Goal: Information Seeking & Learning: Check status

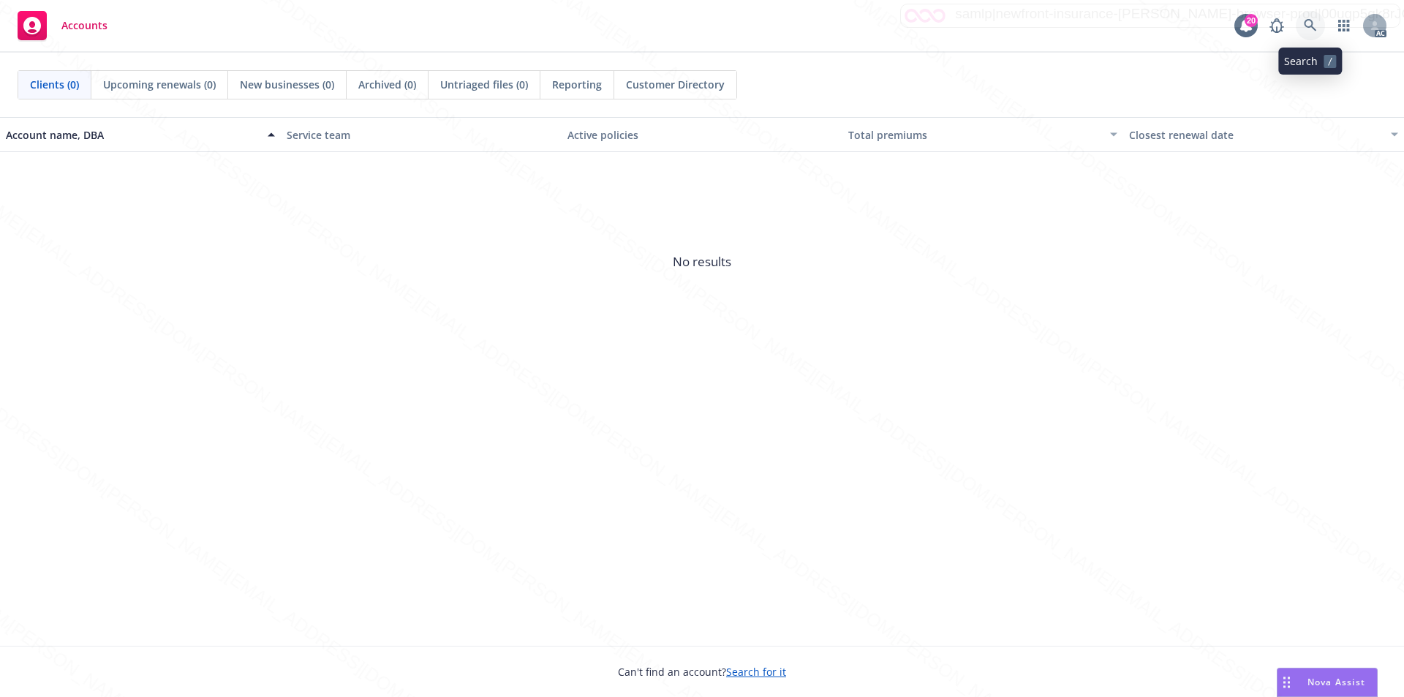
click at [1309, 25] on icon at bounding box center [1310, 25] width 13 height 13
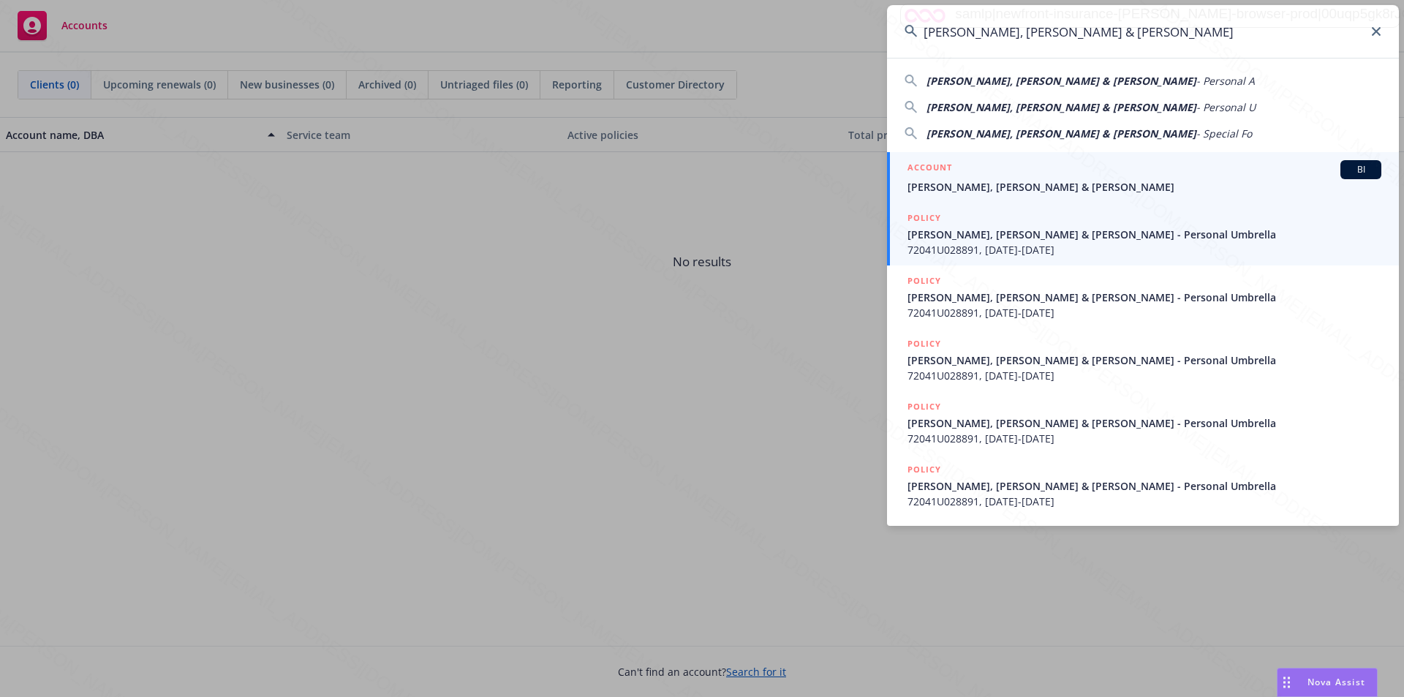
type input "[PERSON_NAME], [PERSON_NAME] & [PERSON_NAME]"
click at [965, 186] on span "[PERSON_NAME], [PERSON_NAME] & [PERSON_NAME]" at bounding box center [1145, 186] width 474 height 15
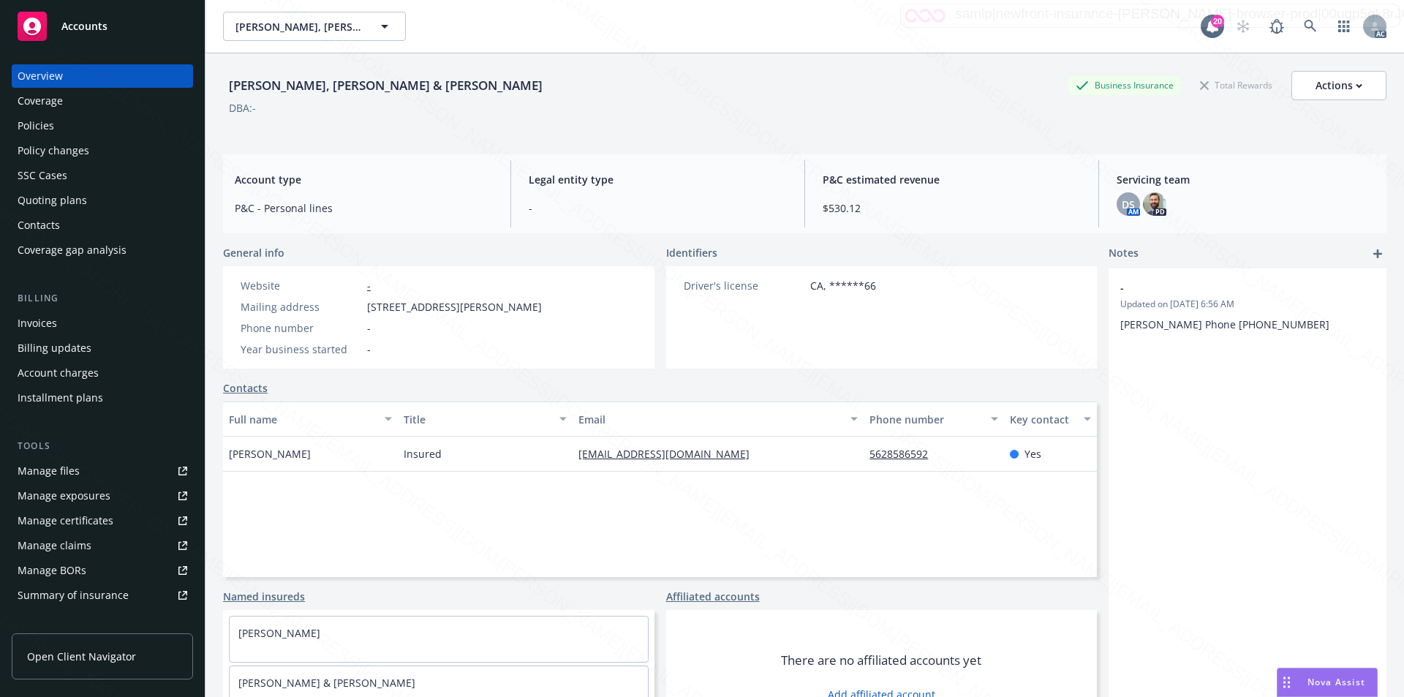
click at [272, 142] on div "Reinhardt, Steven R Renick & Jeanne L Business Insurance Total Rewards Actions …" at bounding box center [805, 97] width 1164 height 89
drag, startPoint x: 226, startPoint y: 88, endPoint x: 465, endPoint y: 90, distance: 239.2
click at [465, 90] on div "Reinhardt, Steven R Renick & Jeanne L Business Insurance Total Rewards Actions" at bounding box center [805, 85] width 1164 height 29
copy div "[PERSON_NAME], [PERSON_NAME] & [PERSON_NAME]"
click at [44, 124] on div "Policies" at bounding box center [36, 125] width 37 height 23
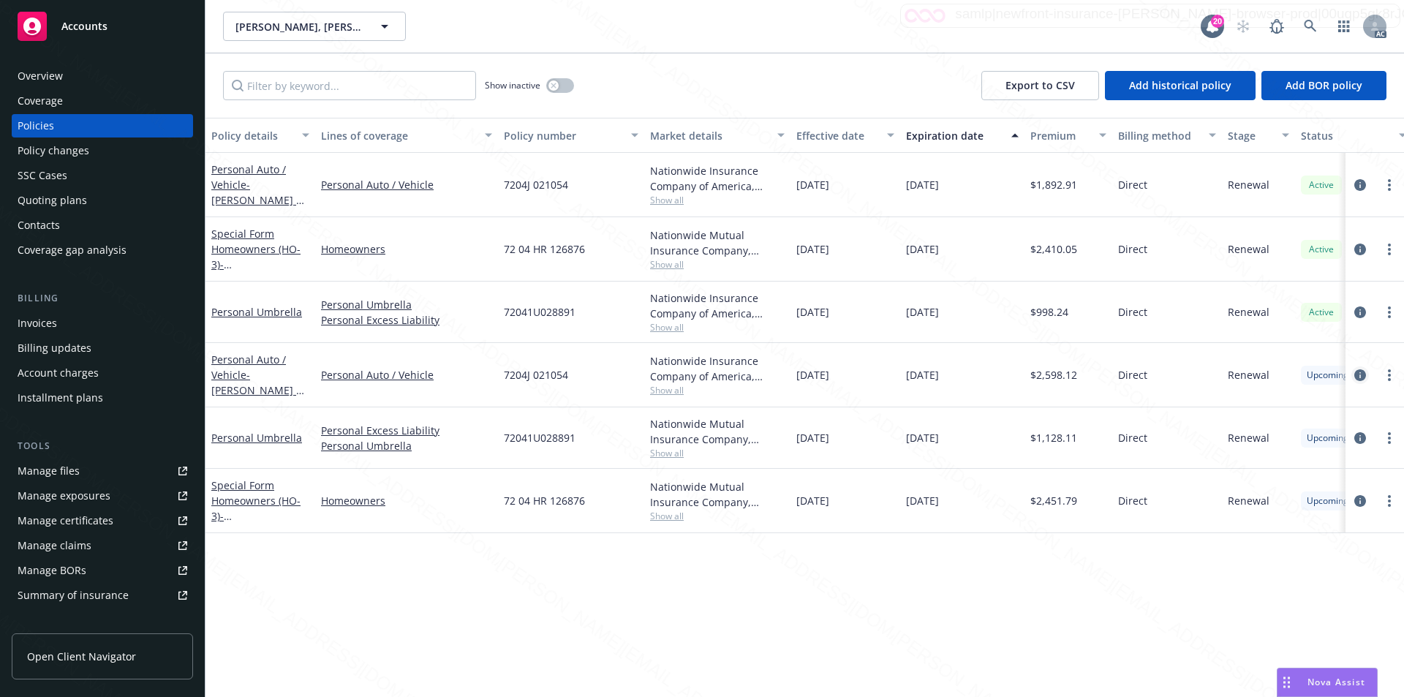
click at [1362, 373] on icon "circleInformation" at bounding box center [1360, 375] width 12 height 12
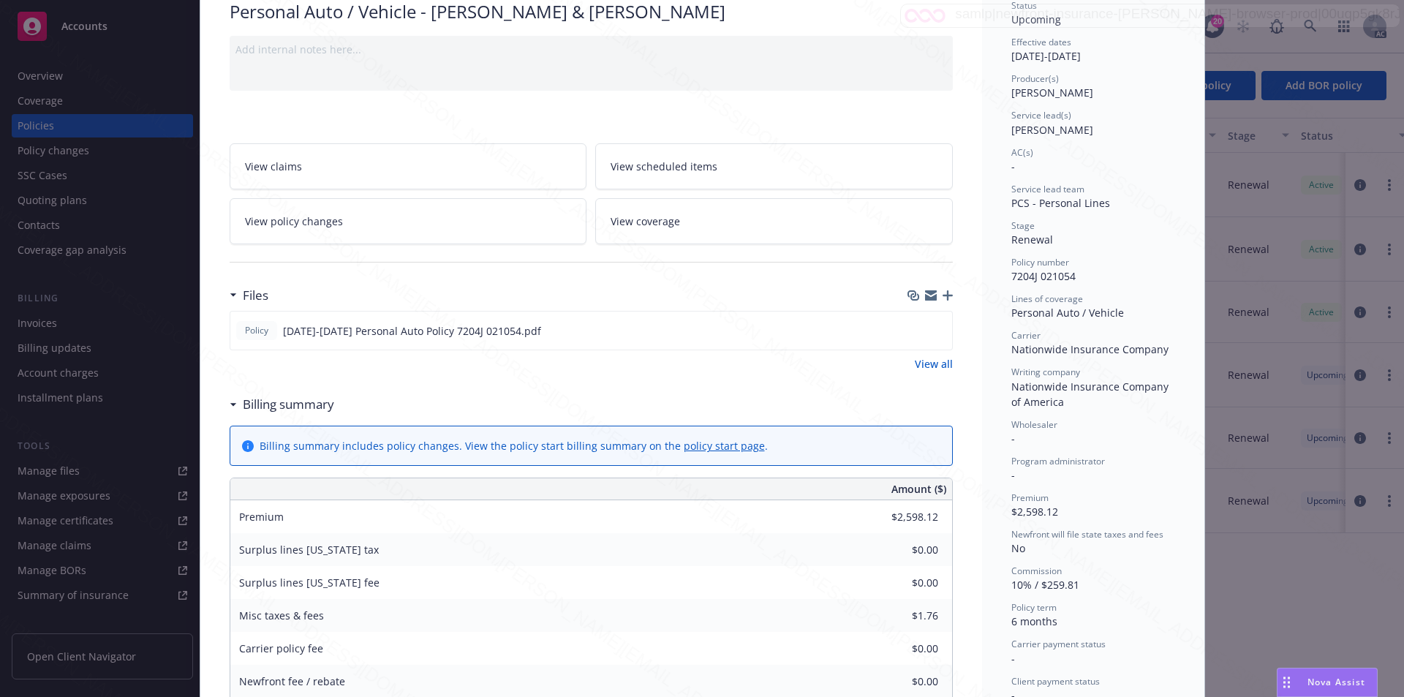
scroll to position [116, 0]
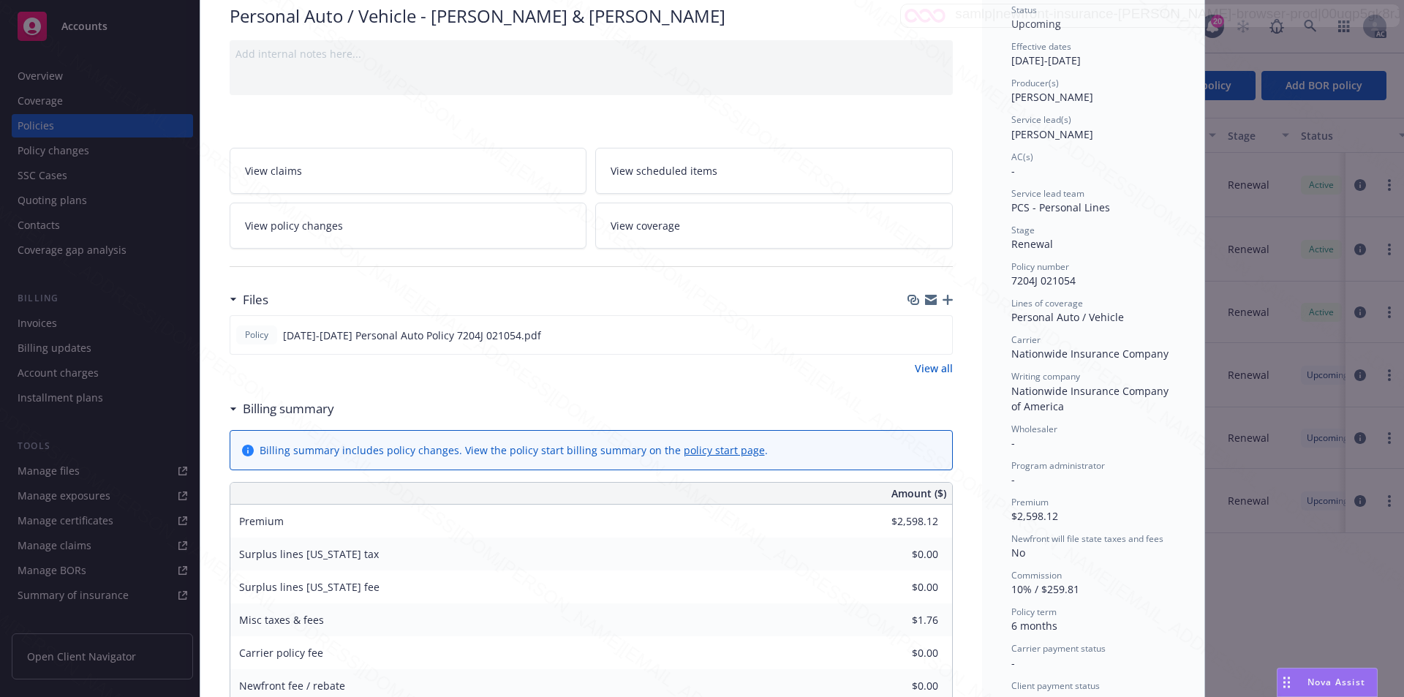
click at [663, 178] on span "View scheduled items" at bounding box center [664, 170] width 107 height 15
click at [672, 223] on span "View coverage" at bounding box center [645, 225] width 69 height 15
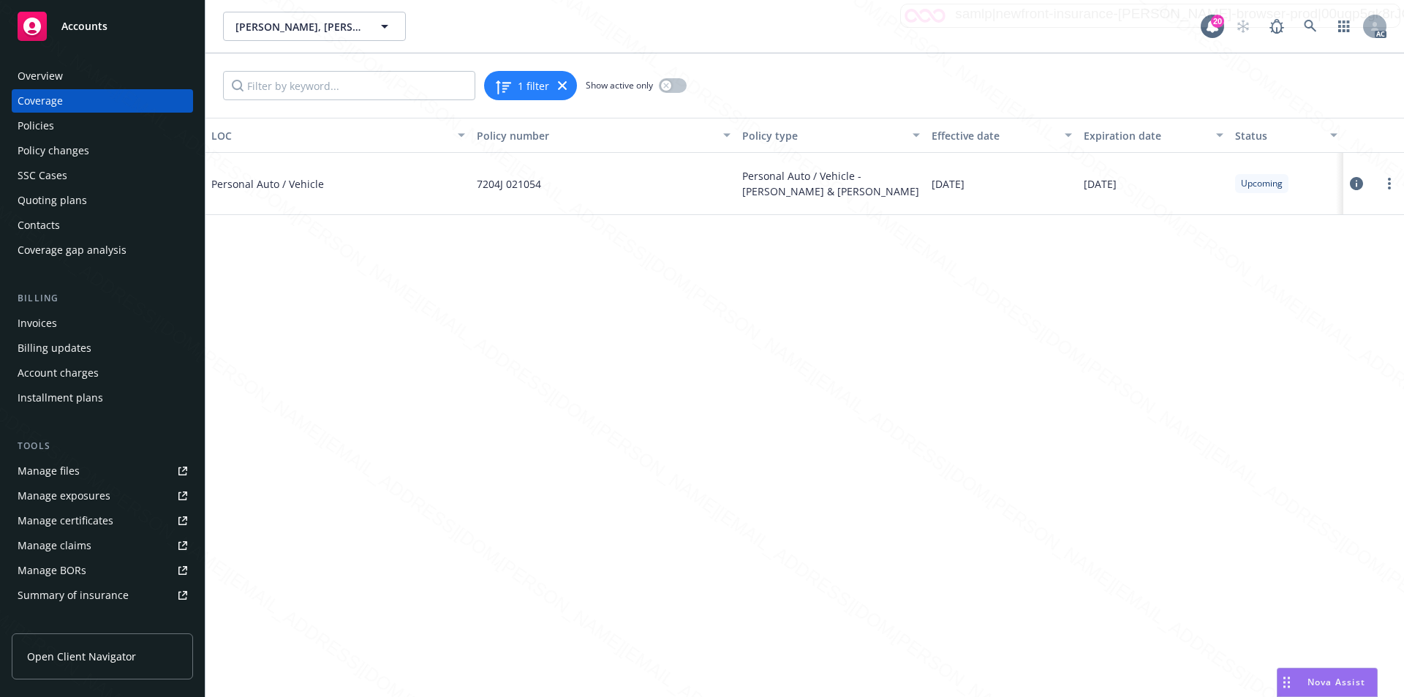
click at [1357, 185] on icon at bounding box center [1356, 183] width 13 height 13
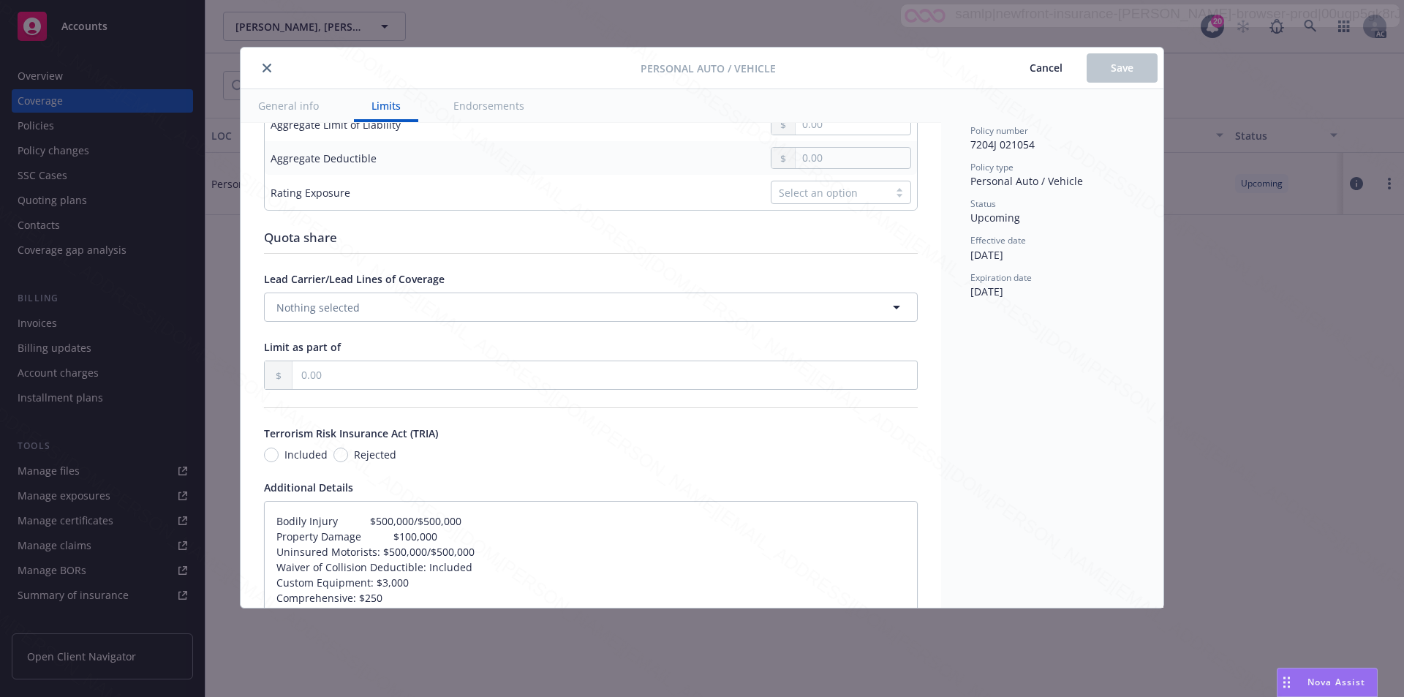
type textarea "x"
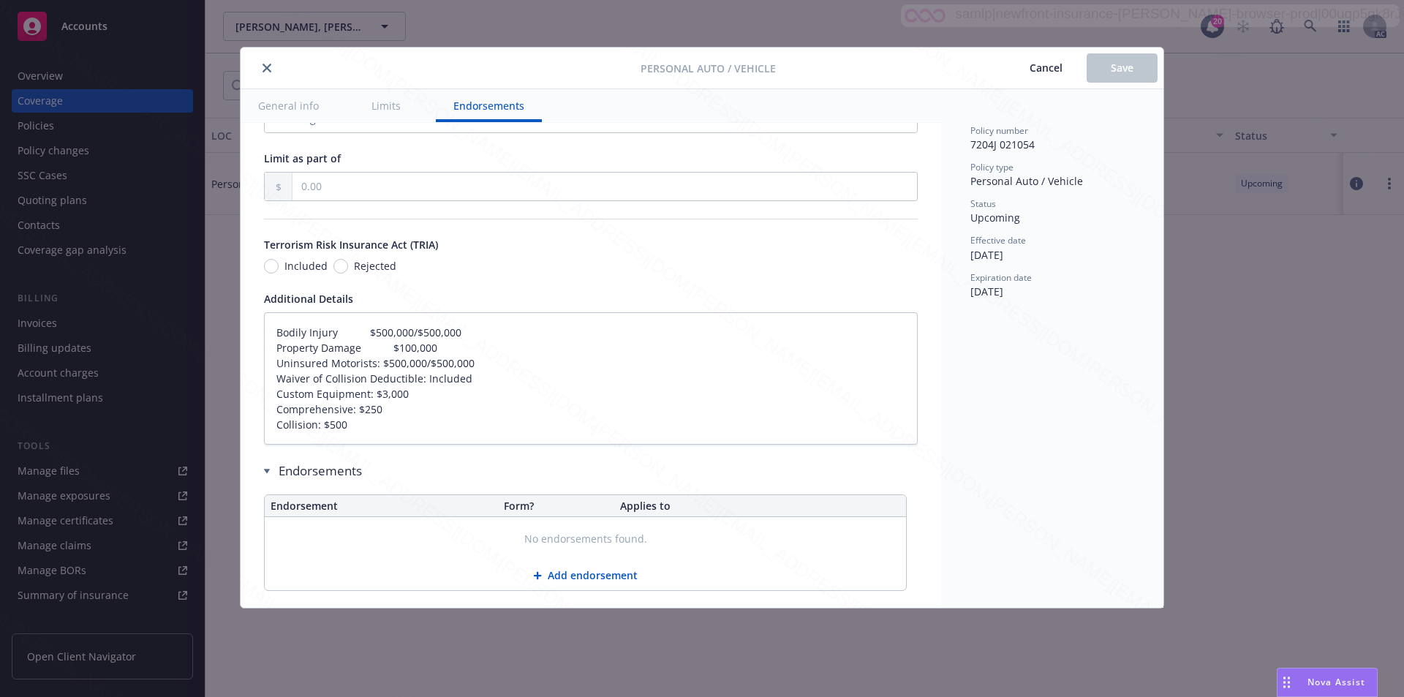
scroll to position [857, 0]
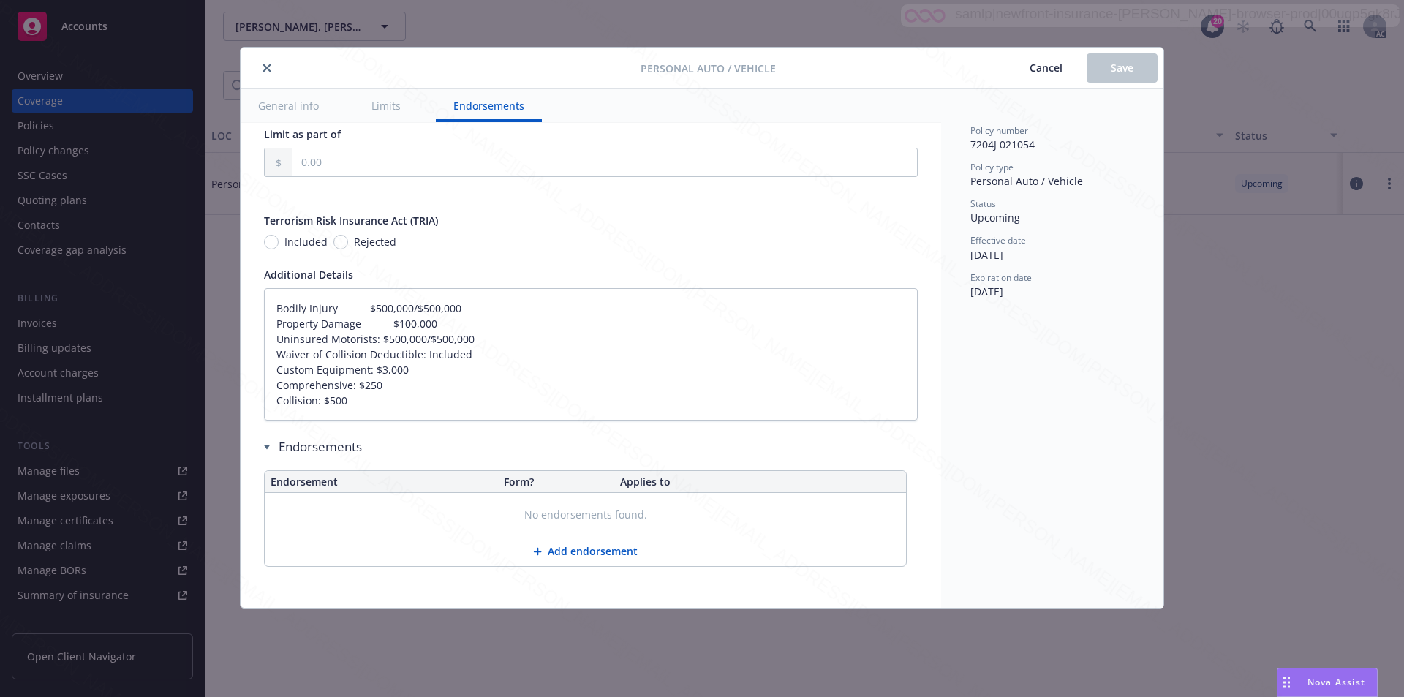
click at [265, 68] on icon "close" at bounding box center [267, 68] width 9 height 9
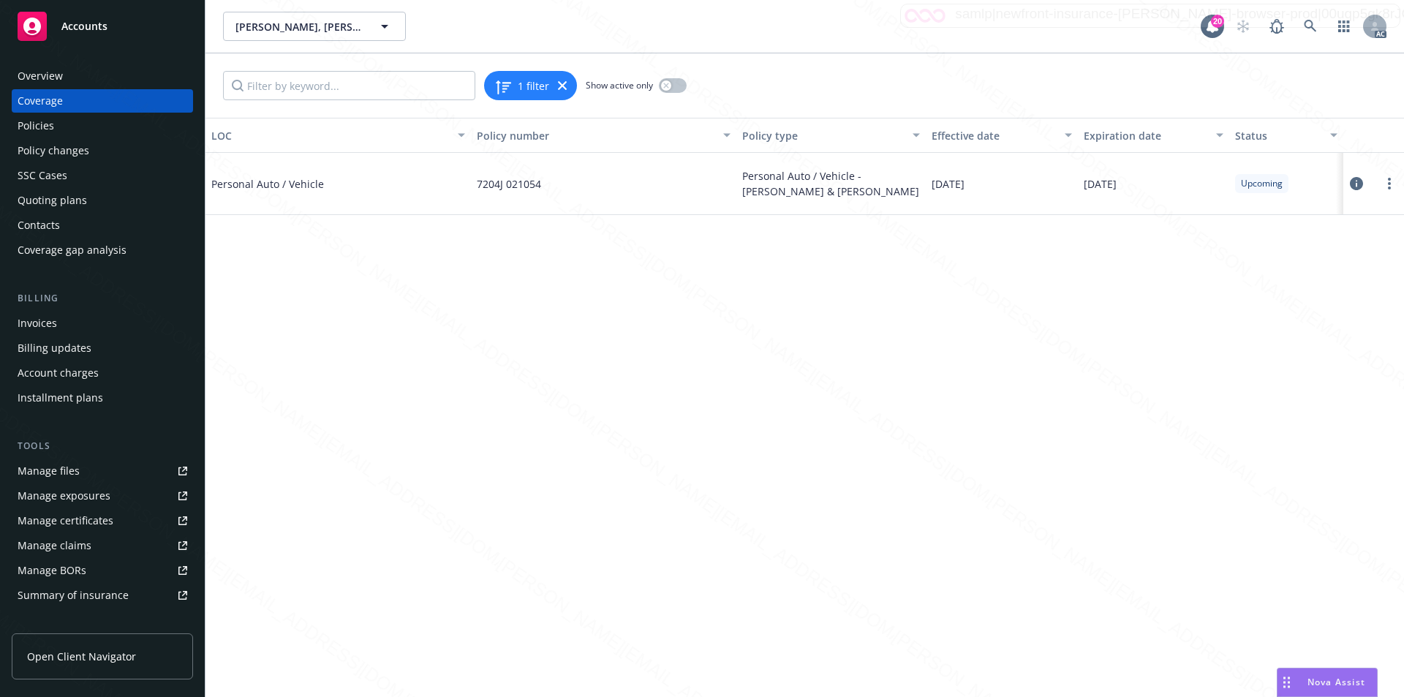
click at [86, 26] on span "Accounts" at bounding box center [84, 26] width 46 height 12
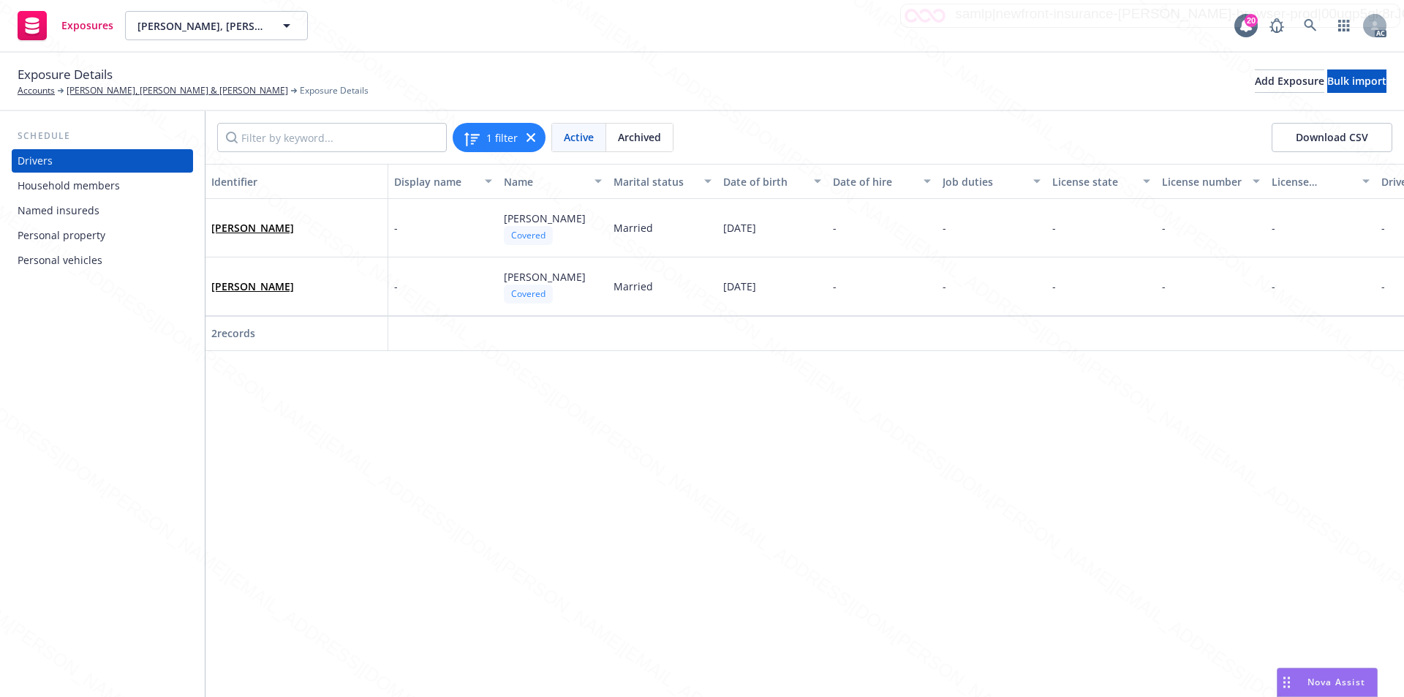
click at [58, 261] on div "Personal vehicles" at bounding box center [60, 260] width 85 height 23
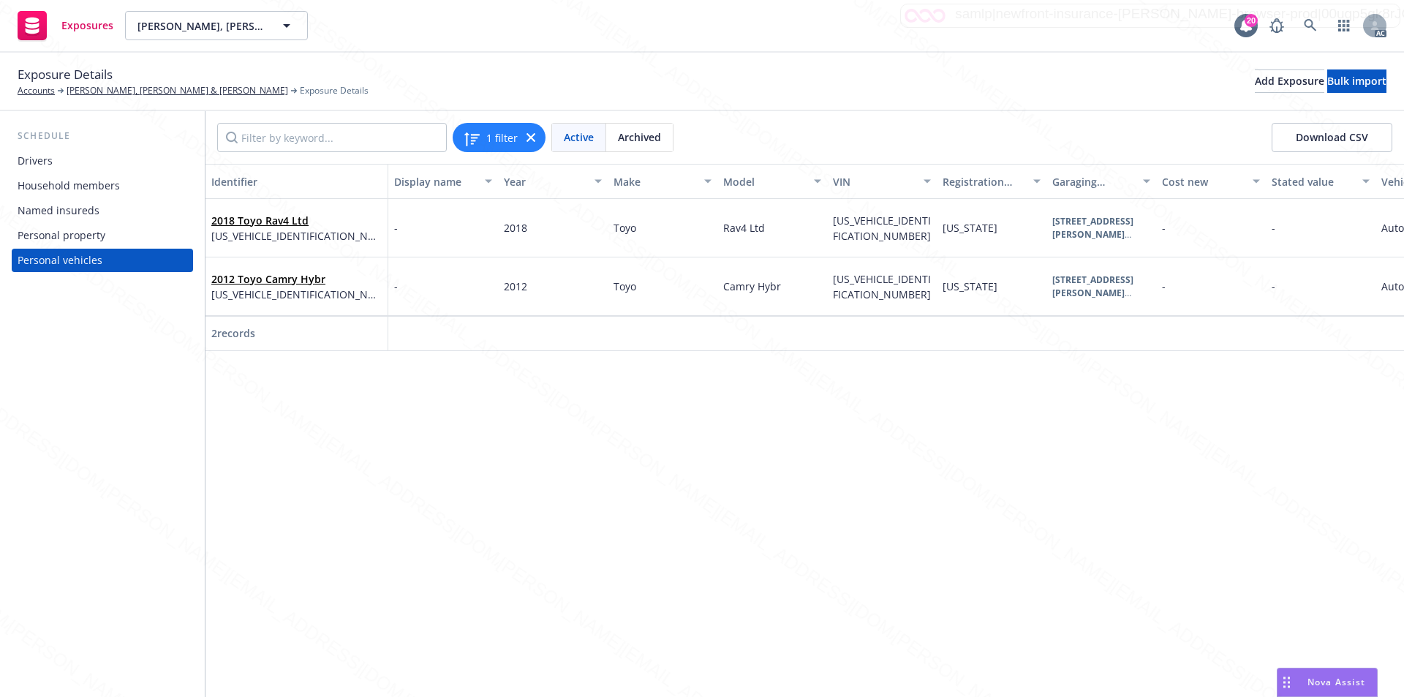
click at [317, 445] on div "Identifier Display name Year Make Model VIN Registration state Garaging address…" at bounding box center [805, 430] width 1199 height 533
drag, startPoint x: 320, startPoint y: 297, endPoint x: 206, endPoint y: 295, distance: 114.1
click at [206, 295] on div "2012 Toyo Camry Hybr 4T1BD1FK5CU010799" at bounding box center [297, 286] width 183 height 59
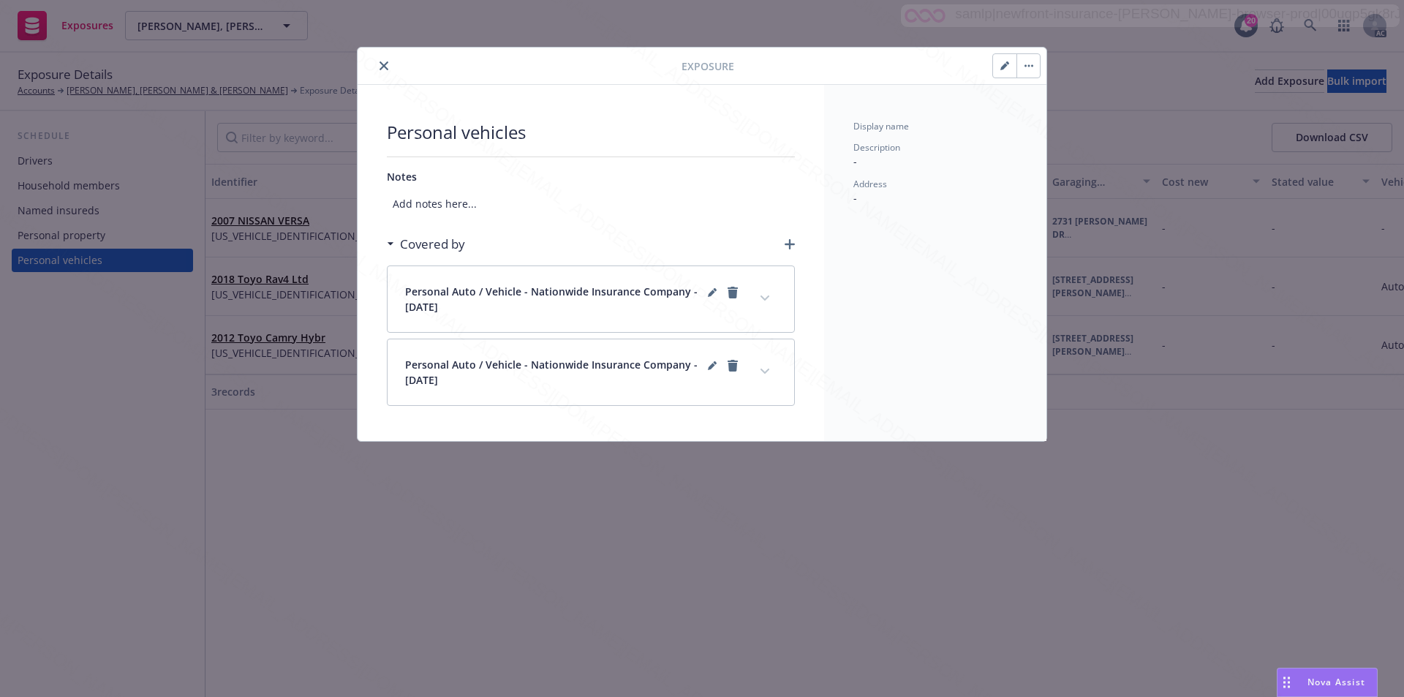
click at [384, 66] on icon "close" at bounding box center [384, 65] width 9 height 9
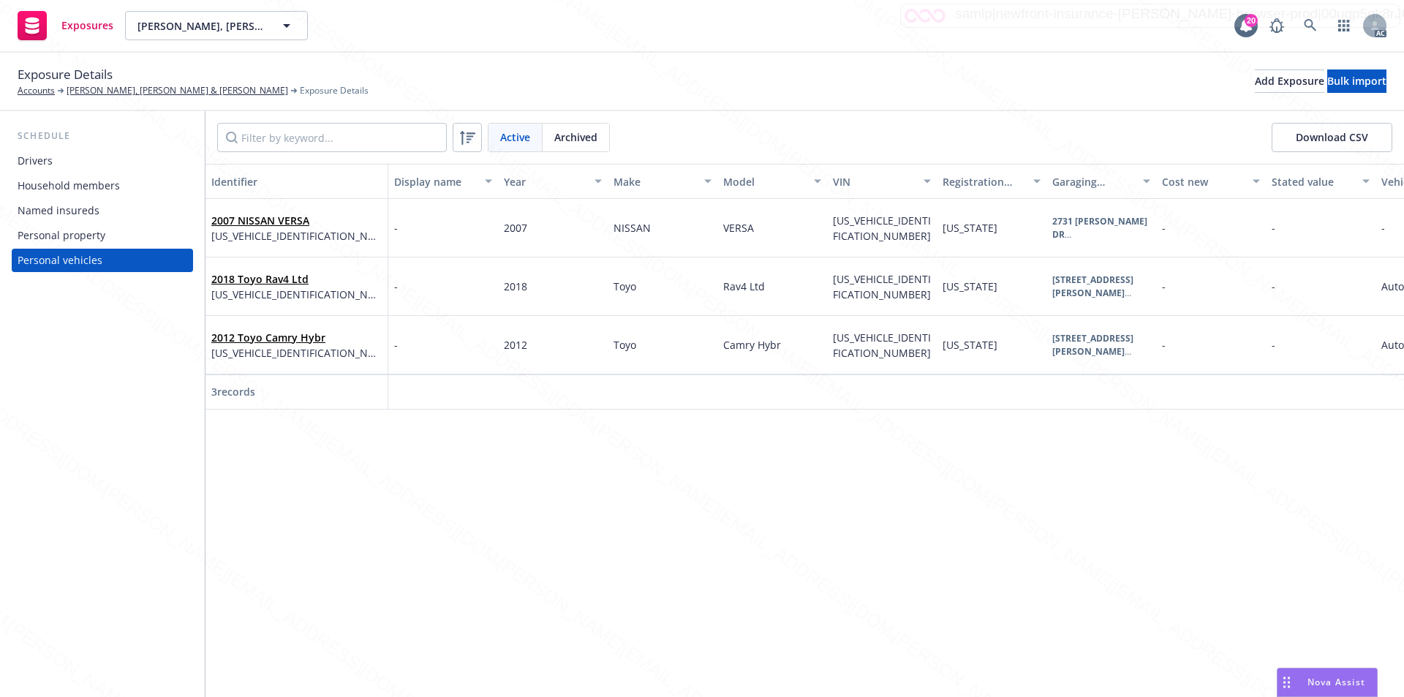
click at [426, 504] on div "Identifier Display name Year Make Model VIN Registration state Garaging address…" at bounding box center [805, 430] width 1199 height 533
drag, startPoint x: 208, startPoint y: 357, endPoint x: 313, endPoint y: 353, distance: 105.4
click at [313, 353] on div "2012 Toyo Camry Hybr [US_VEHICLE_IDENTIFICATION_NUMBER]" at bounding box center [297, 345] width 183 height 59
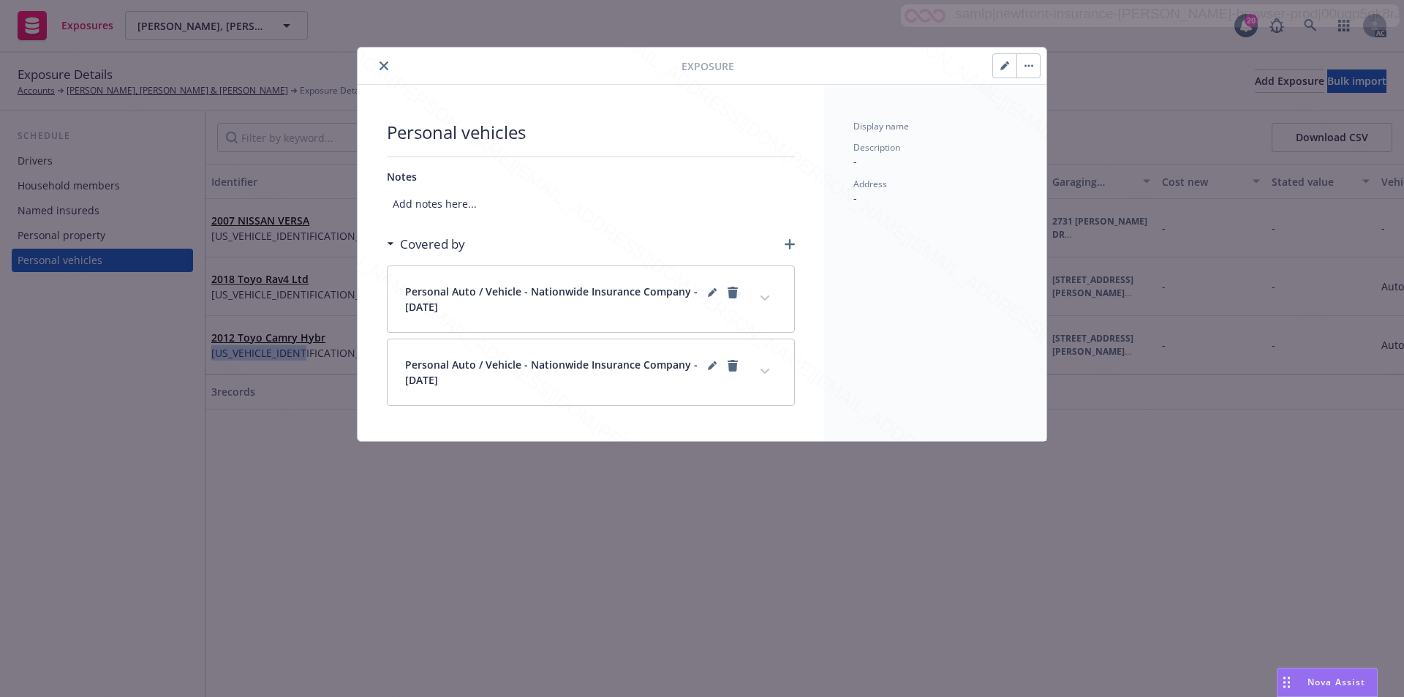
click at [384, 64] on icon "close" at bounding box center [384, 65] width 9 height 9
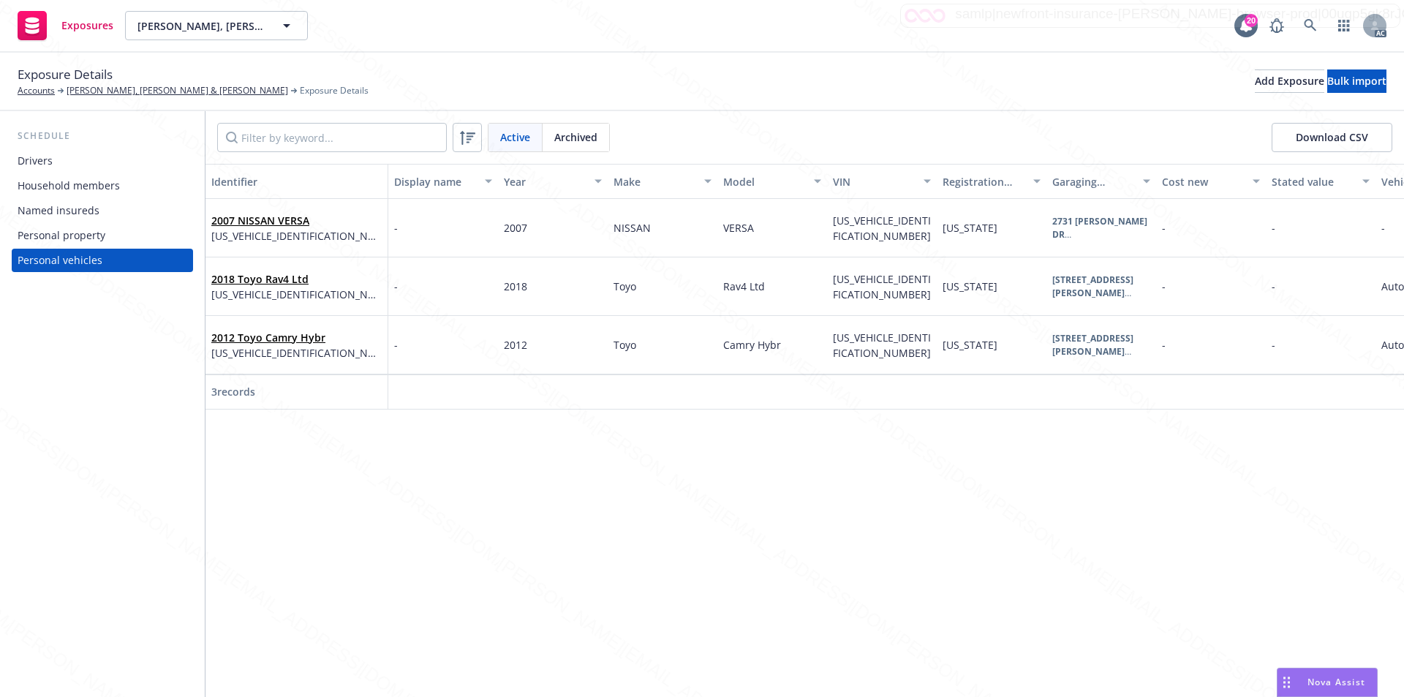
click at [225, 309] on div "2018 Toyo Rav4 Ltd [US_VEHICLE_IDENTIFICATION_NUMBER]" at bounding box center [297, 286] width 183 height 59
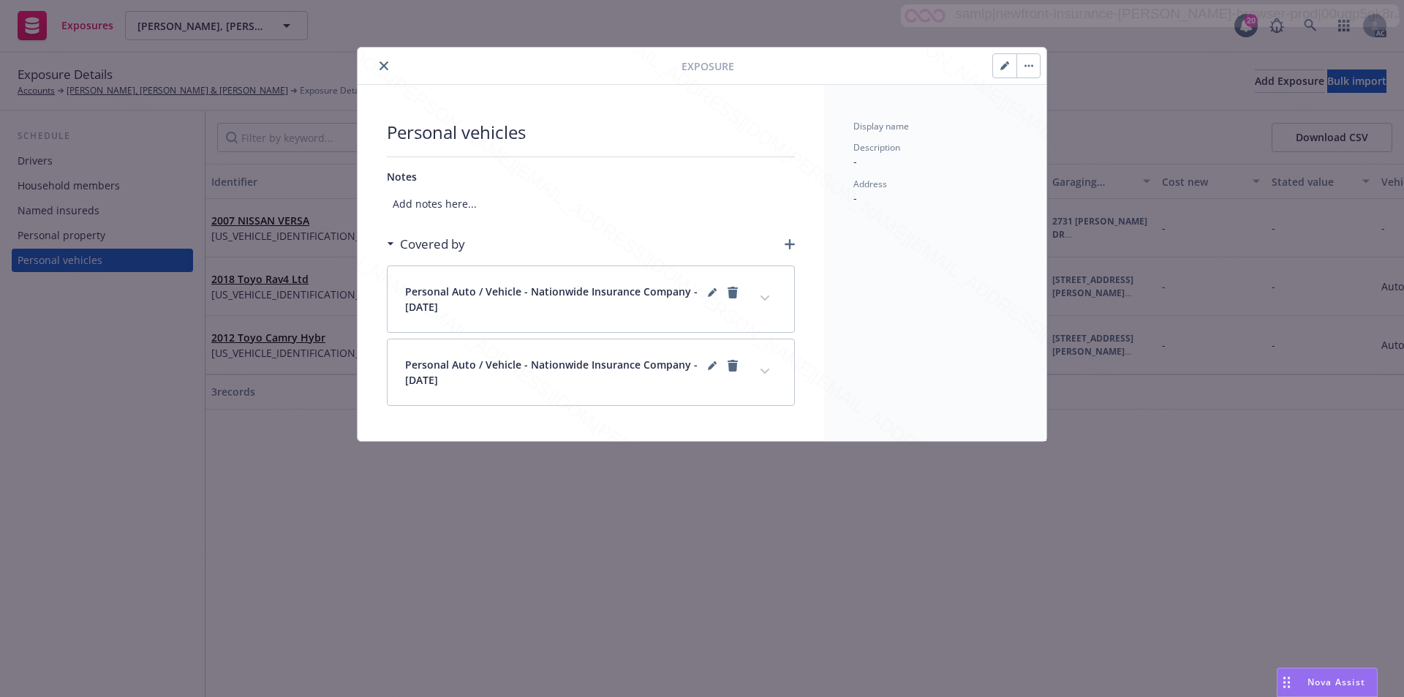
click at [385, 67] on icon "close" at bounding box center [384, 65] width 9 height 9
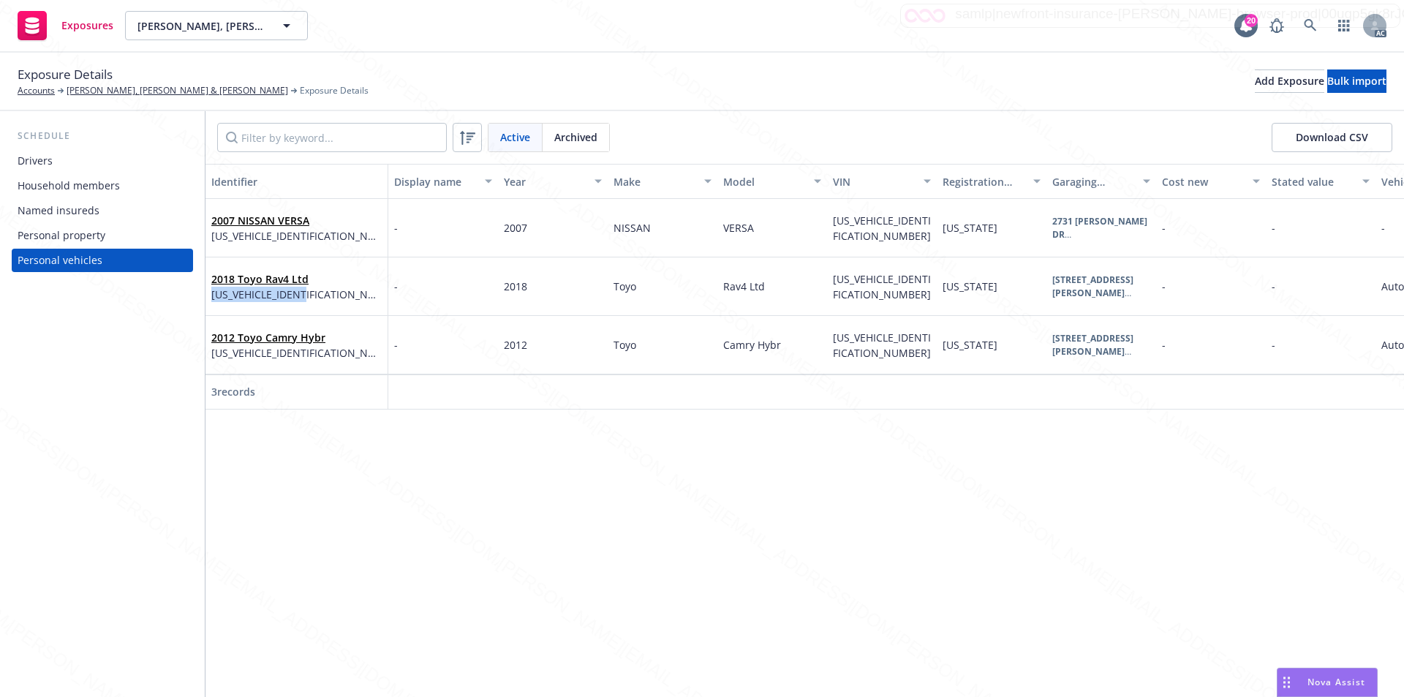
drag, startPoint x: 206, startPoint y: 296, endPoint x: 313, endPoint y: 293, distance: 107.5
click at [313, 293] on div "2018 Toyo Rav4 Ltd [US_VEHICLE_IDENTIFICATION_NUMBER]" at bounding box center [297, 286] width 183 height 59
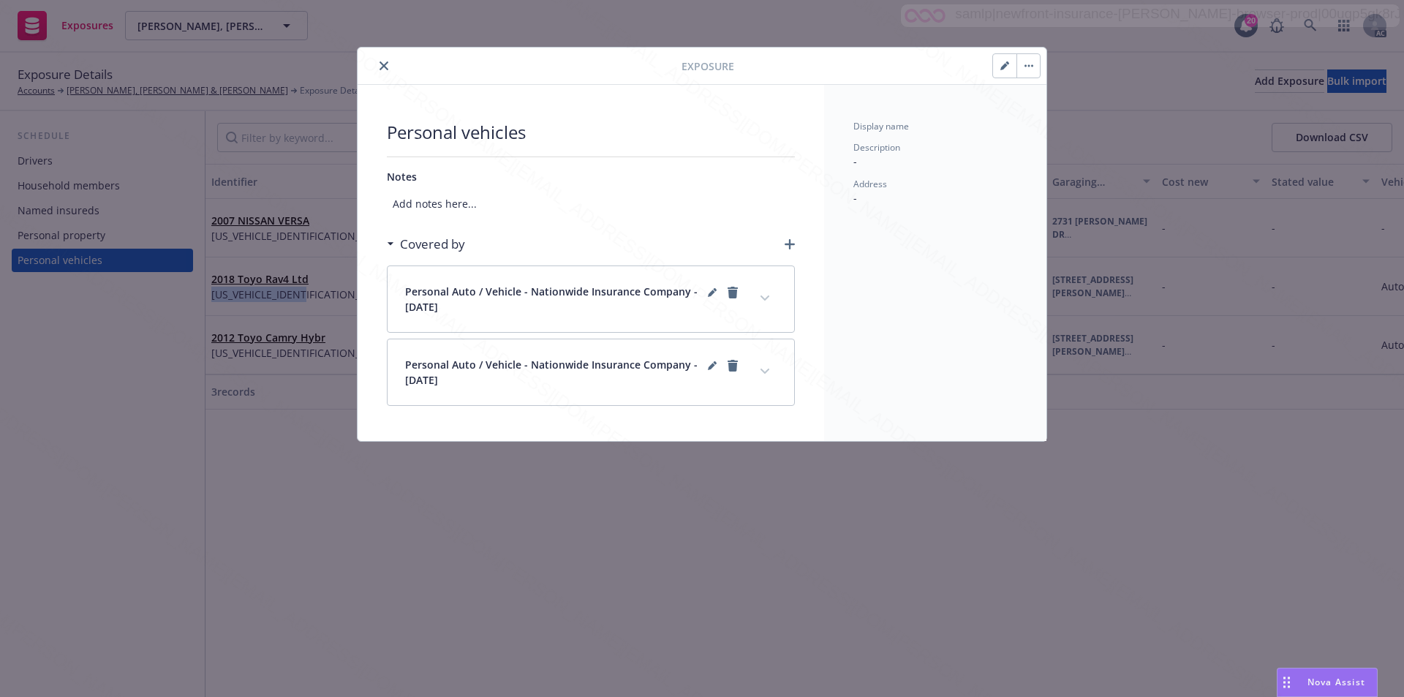
click at [388, 63] on icon "close" at bounding box center [384, 65] width 9 height 9
